Goal: Transaction & Acquisition: Purchase product/service

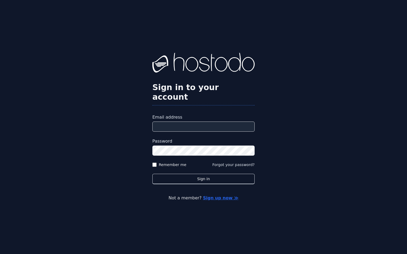
click at [165, 124] on input "Email address" at bounding box center [203, 127] width 102 height 10
click at [165, 123] on input "Email address" at bounding box center [203, 127] width 102 height 10
click at [176, 122] on input "Email address" at bounding box center [203, 127] width 102 height 10
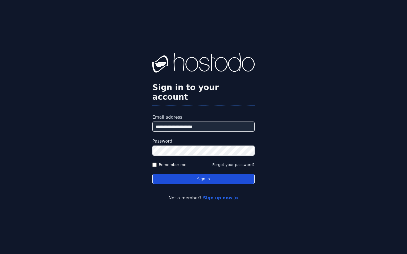
type input "**********"
click at [229, 175] on button "Sign in" at bounding box center [203, 179] width 102 height 10
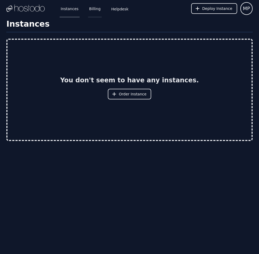
click at [88, 10] on link "Billing" at bounding box center [95, 9] width 14 height 18
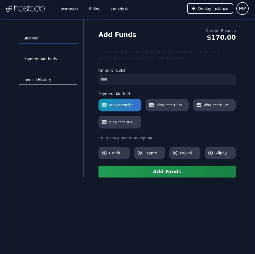
click at [28, 78] on link "Invoice History" at bounding box center [48, 80] width 58 height 10
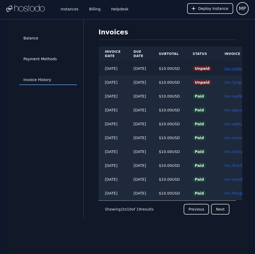
click at [235, 69] on link "inv::nrwuv98203 ≫" at bounding box center [242, 68] width 35 height 4
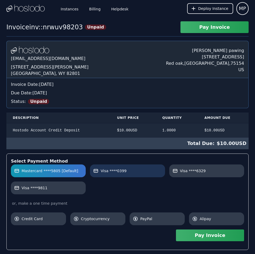
click at [148, 175] on link "Visa ****0399" at bounding box center [127, 170] width 75 height 13
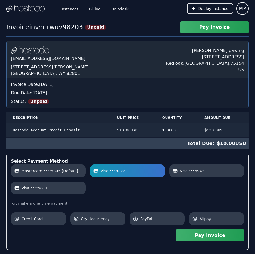
scroll to position [105, 0]
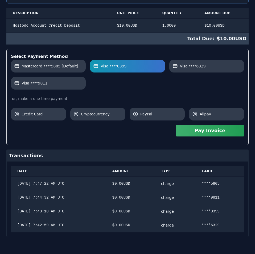
click at [182, 90] on div "[DOMAIN_NAME] [EMAIL_ADDRESS][DOMAIN_NAME] [STREET_ADDRESS][PERSON_NAME] [PERSO…" at bounding box center [127, 86] width 242 height 301
click at [226, 132] on button "Pay Invoice" at bounding box center [210, 131] width 68 height 12
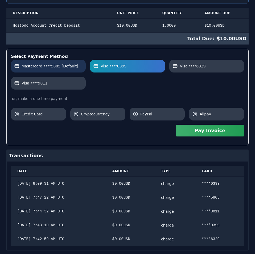
click at [67, 66] on span "Mastercard ****5805 [Default]" at bounding box center [50, 65] width 57 height 5
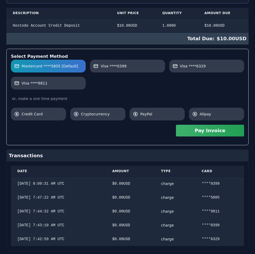
click at [226, 133] on button "Pay Invoice" at bounding box center [210, 131] width 68 height 12
click at [203, 66] on label "Visa ****6329" at bounding box center [207, 65] width 68 height 5
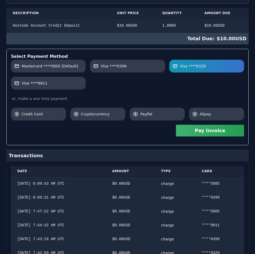
click at [230, 131] on button "Pay Invoice" at bounding box center [210, 131] width 68 height 12
click at [51, 83] on label "Visa ****9811" at bounding box center [48, 82] width 68 height 5
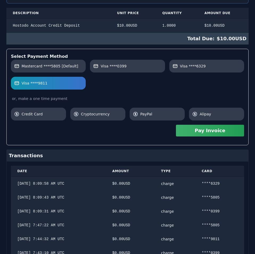
click at [226, 133] on button "Pay Invoice" at bounding box center [210, 131] width 68 height 12
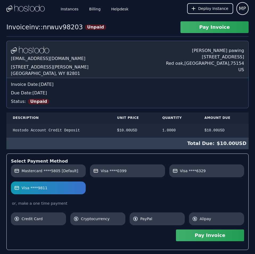
click at [114, 15] on div "Instances Billing Helpdesk Deploy Instance MP Instances SSH Keys Billing Helpde…" at bounding box center [127, 207] width 255 height 414
click at [90, 7] on link "Billing" at bounding box center [95, 9] width 14 height 18
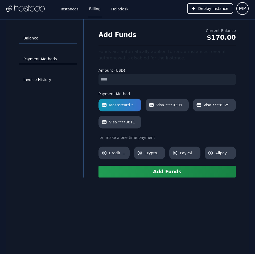
click at [42, 56] on link "Payment Methods" at bounding box center [48, 59] width 58 height 10
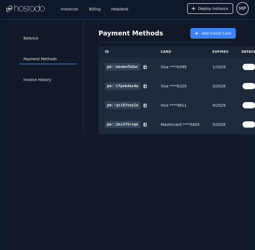
click at [217, 176] on div "Balance Payment Methods Invoice History Payment Methods Add Credit Card ID Card…" at bounding box center [127, 144] width 242 height 250
click at [174, 191] on div "Balance Payment Methods Invoice History Payment Methods Add Credit Card ID Card…" at bounding box center [127, 144] width 242 height 250
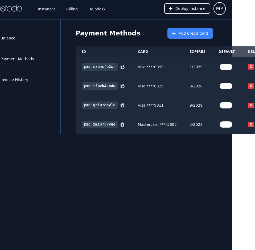
click at [248, 84] on button "X" at bounding box center [251, 85] width 6 height 5
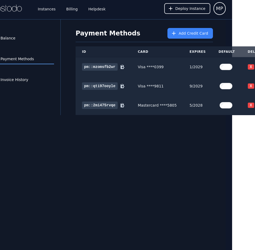
click at [248, 84] on button "X" at bounding box center [251, 85] width 6 height 5
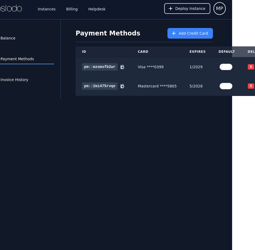
click at [248, 84] on button "X" at bounding box center [251, 85] width 6 height 5
